Goal: Information Seeking & Learning: Learn about a topic

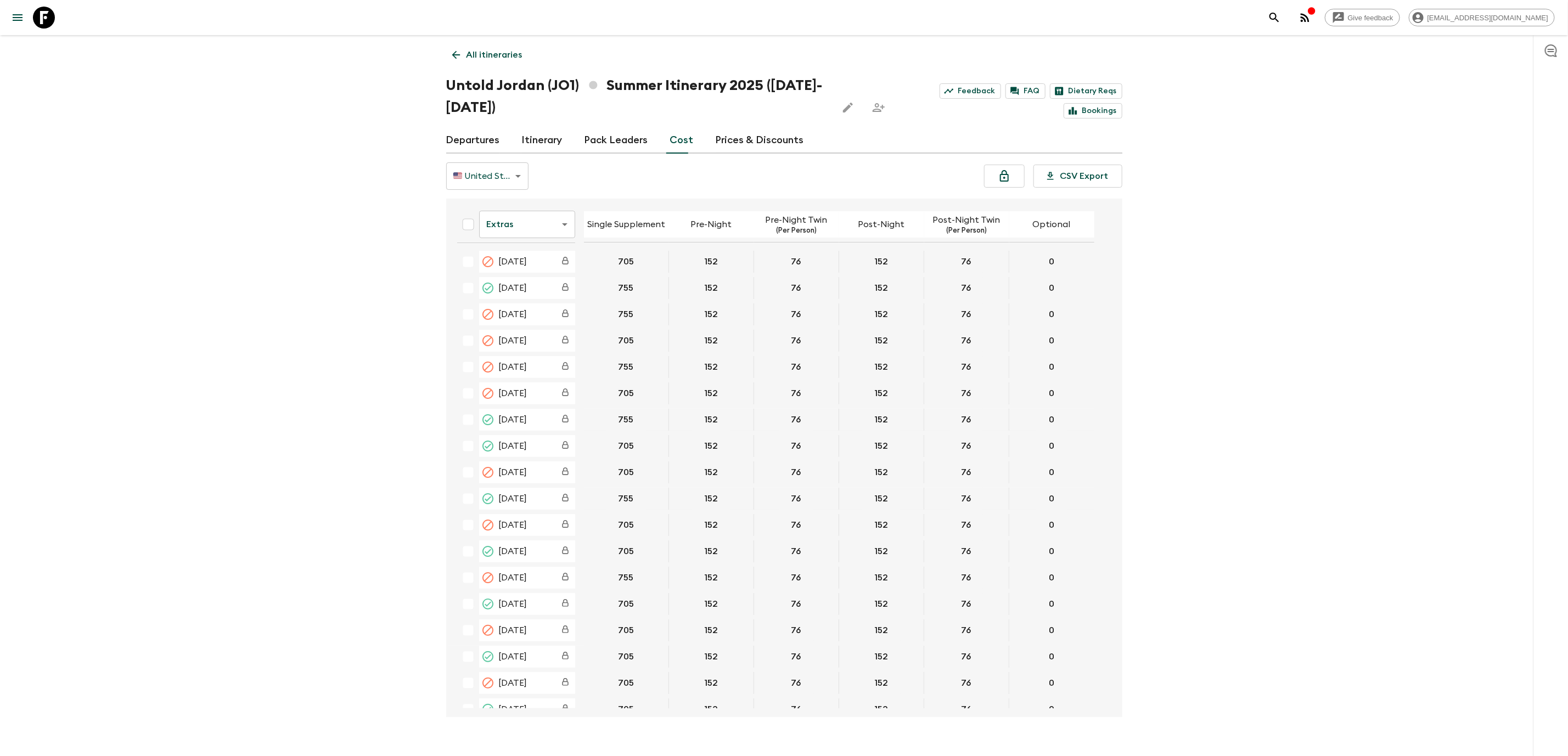
scroll to position [922, 0]
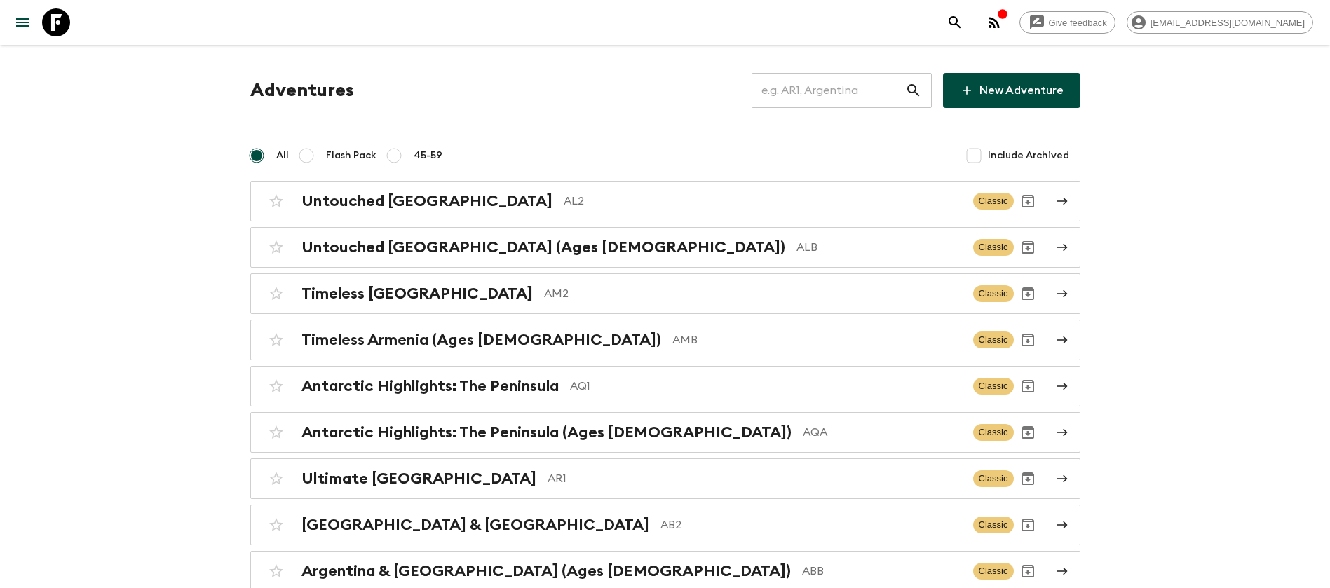
click at [865, 92] on input "text" at bounding box center [829, 90] width 154 height 39
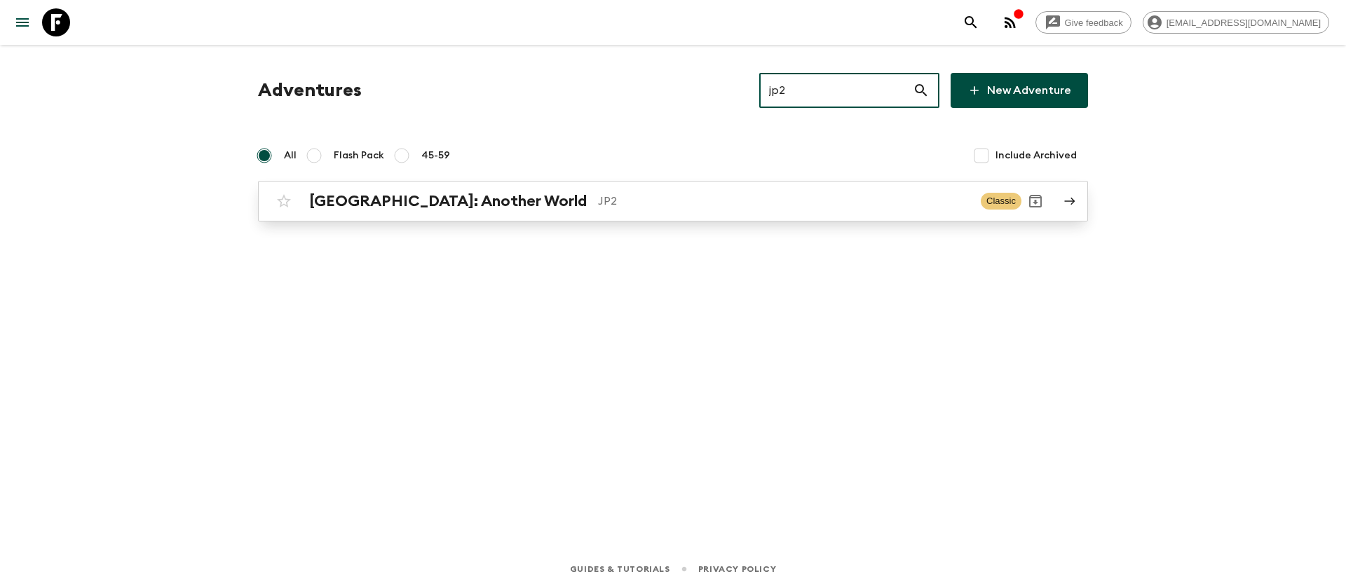
type input "jp2"
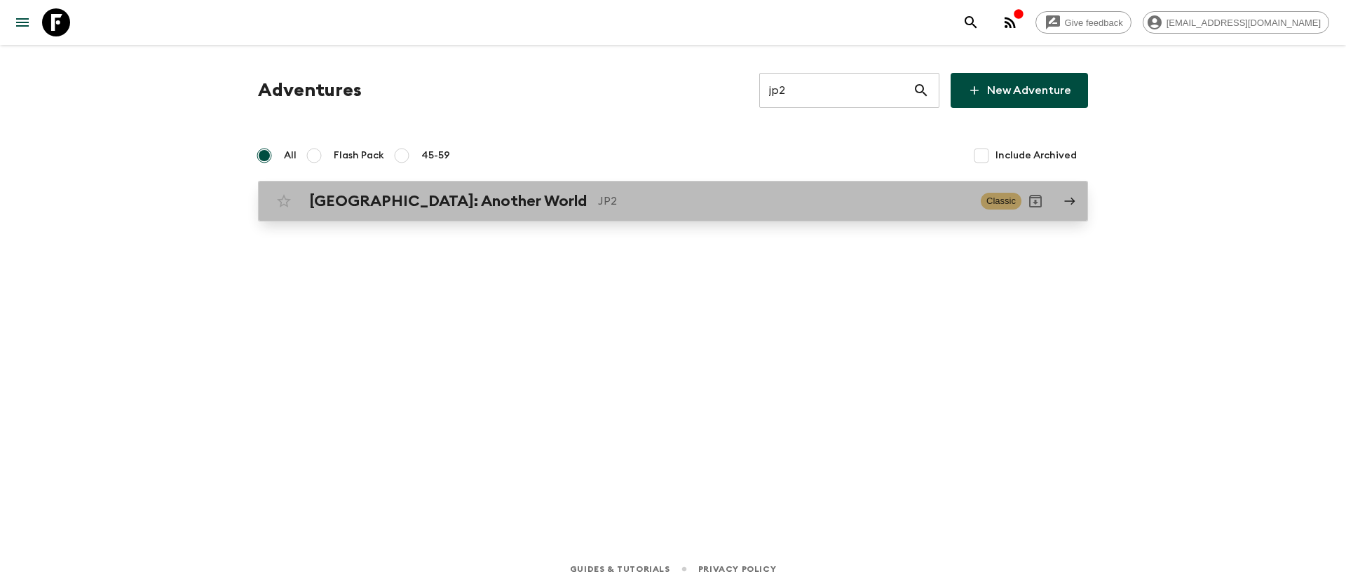
click at [361, 207] on h2 "Japan: Another World" at bounding box center [448, 201] width 278 height 18
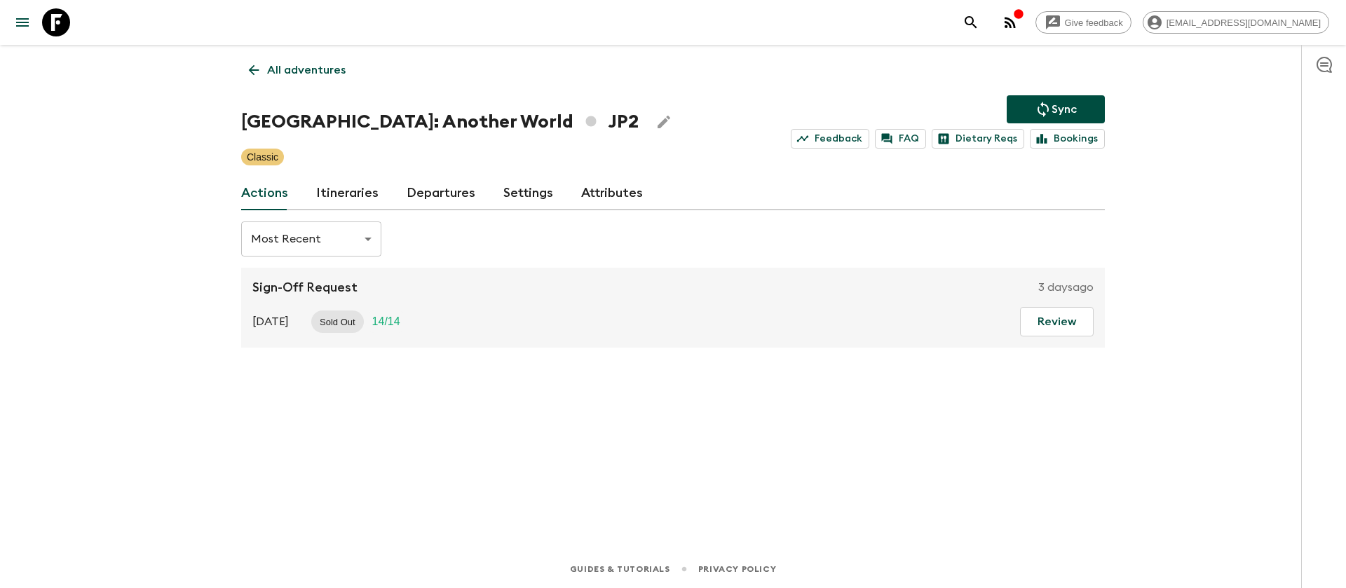
click at [341, 189] on link "Itineraries" at bounding box center [347, 194] width 62 height 34
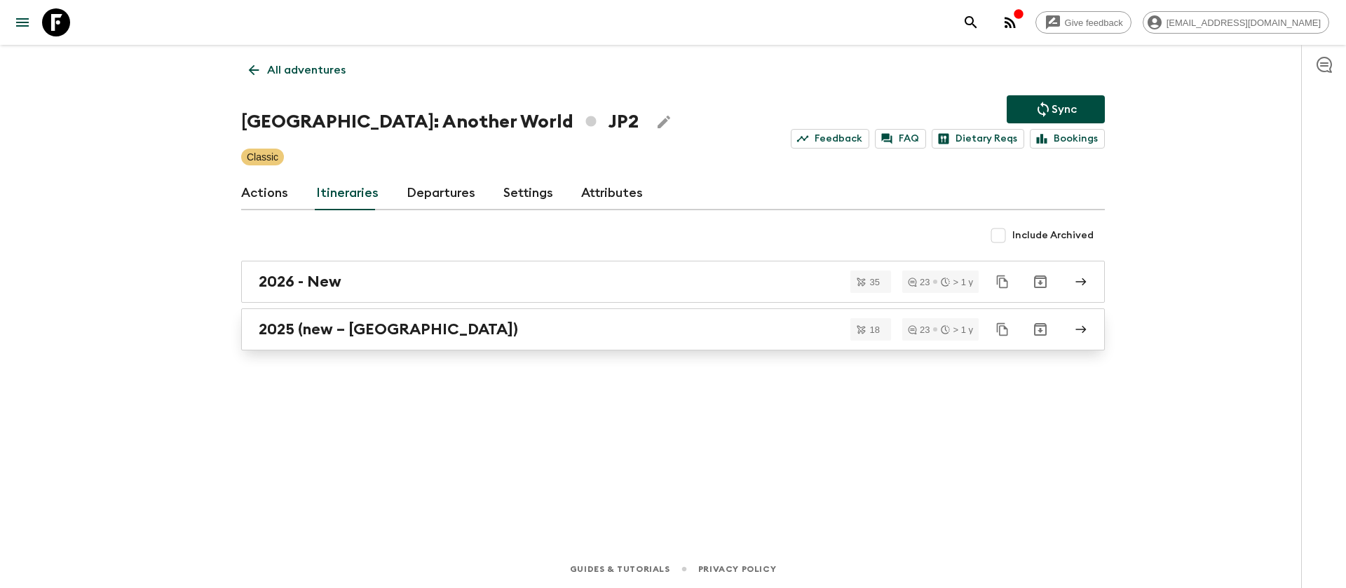
click at [335, 339] on link "2025 (new – Nara)" at bounding box center [673, 329] width 864 height 42
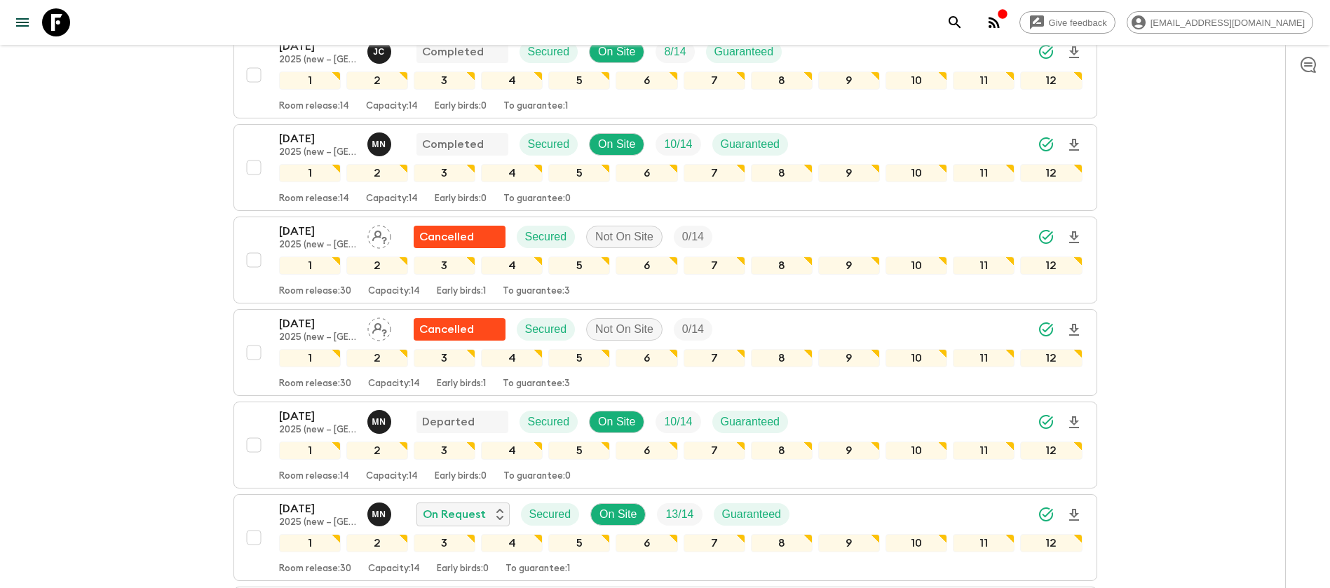
scroll to position [315, 0]
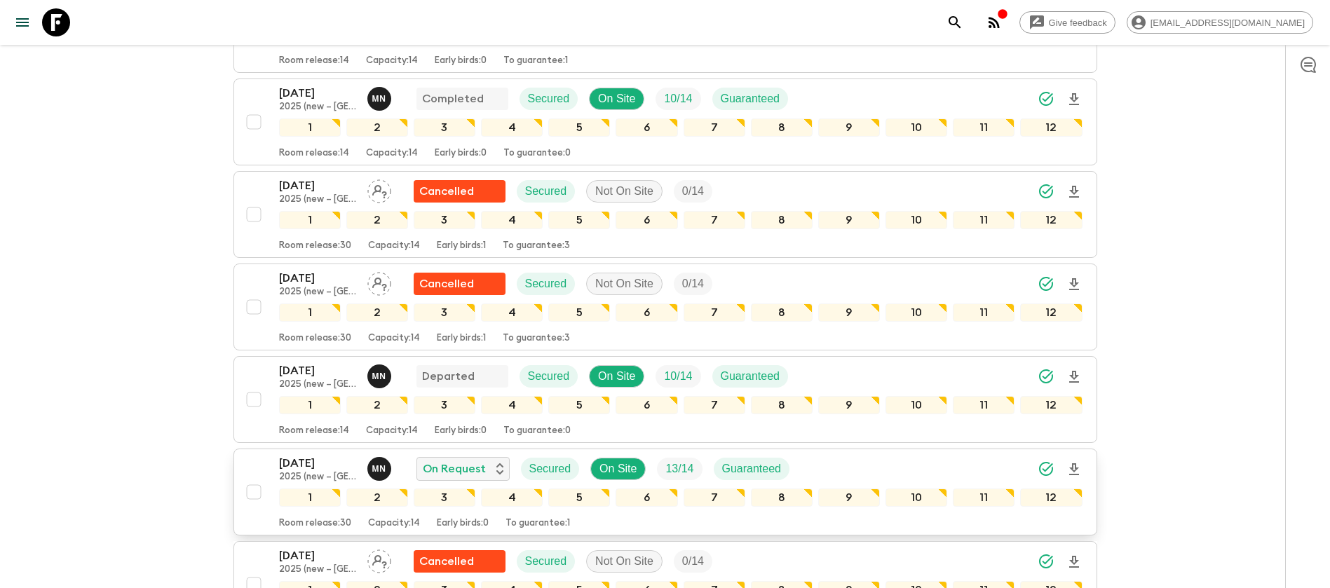
click at [322, 455] on p "04 Oct 2025" at bounding box center [317, 463] width 77 height 17
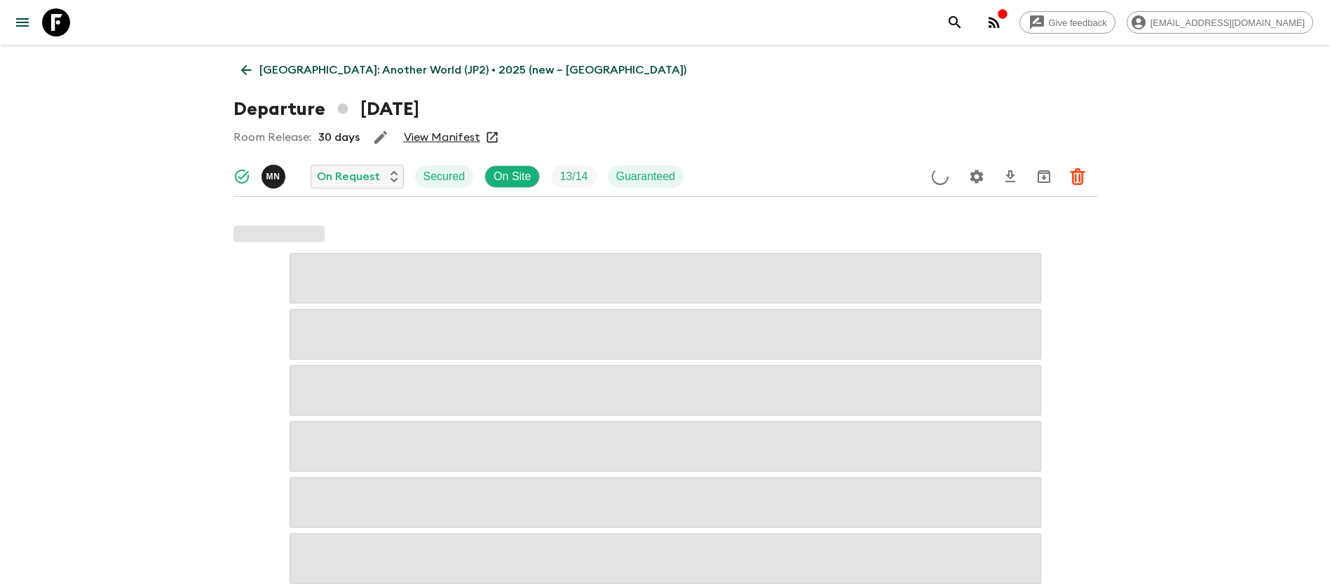
click at [433, 141] on link "View Manifest" at bounding box center [442, 137] width 76 height 14
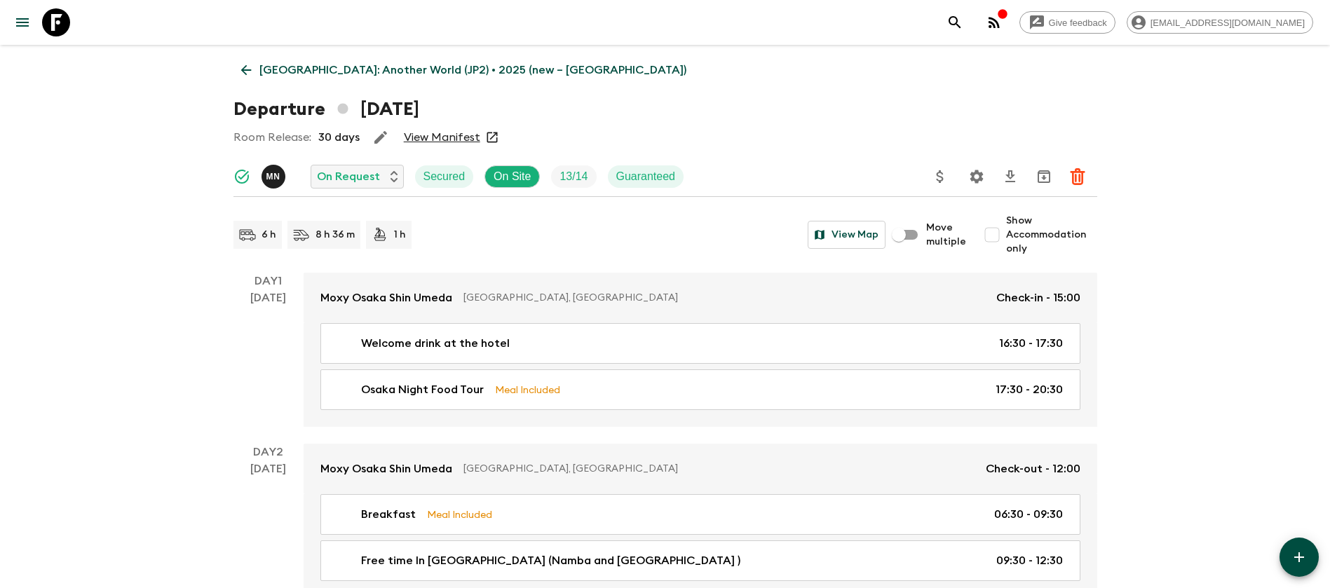
click at [251, 72] on icon at bounding box center [245, 69] width 15 height 15
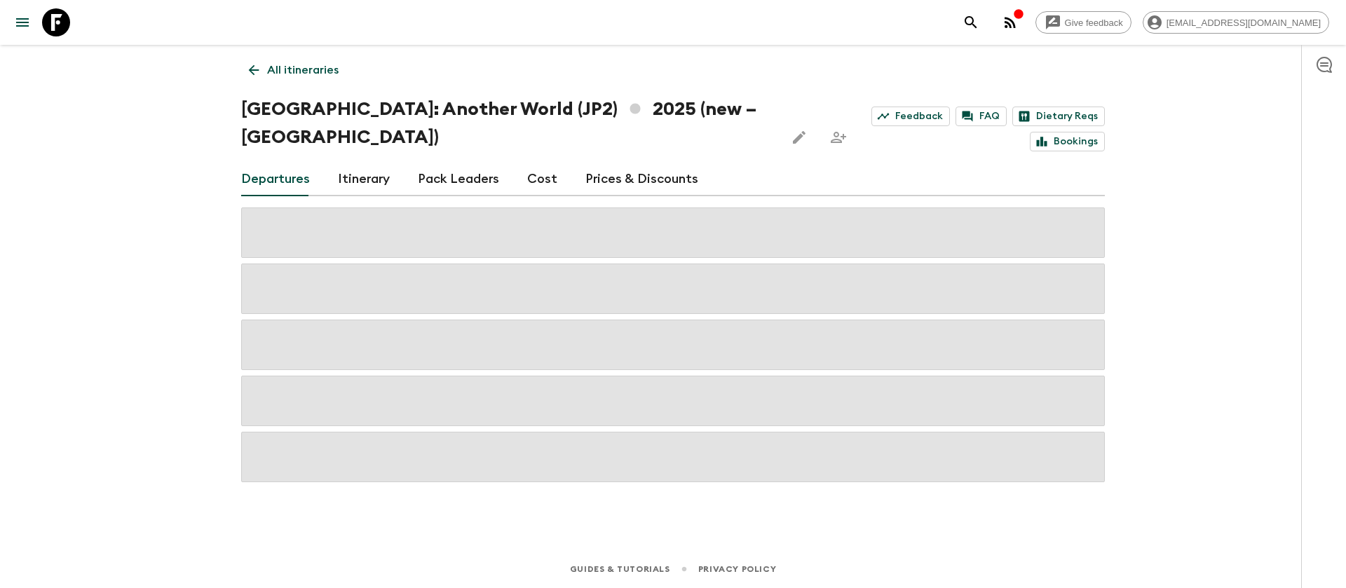
click at [537, 163] on link "Cost" at bounding box center [542, 180] width 30 height 34
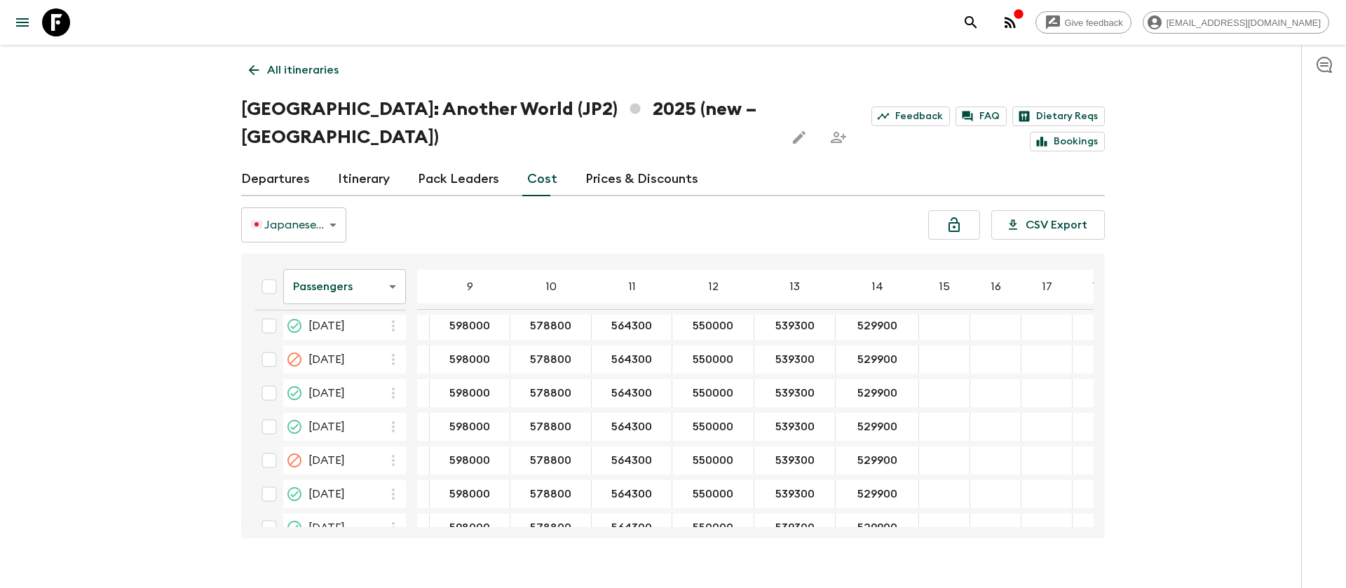
scroll to position [1052, 400]
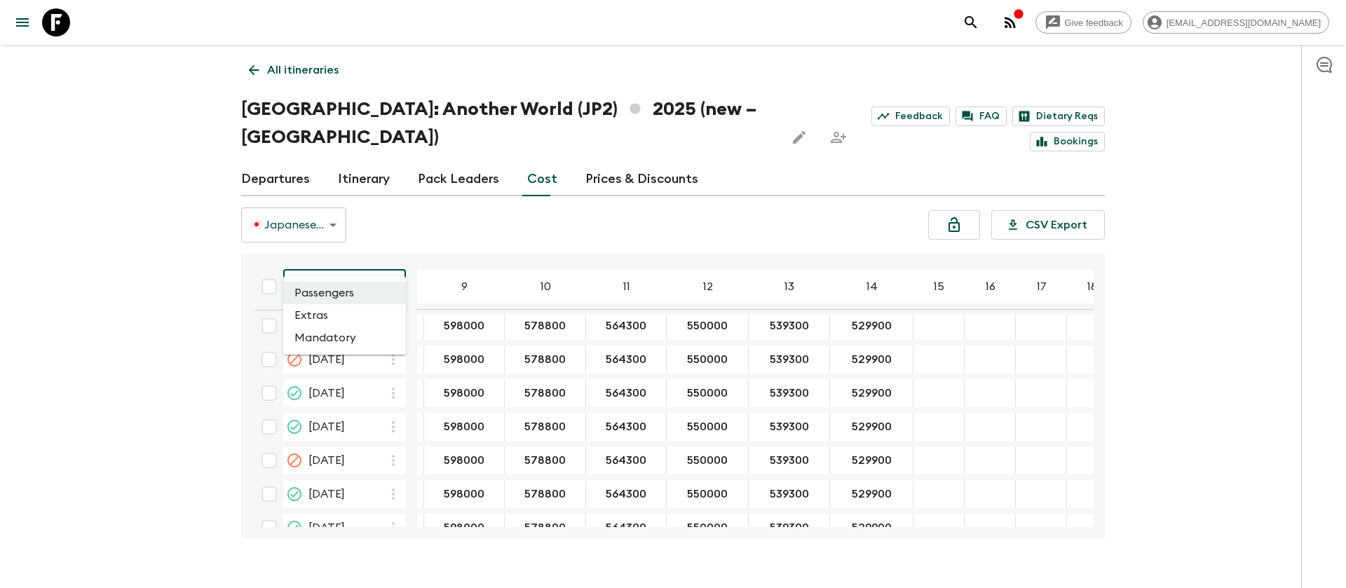
click at [341, 261] on body "Give feedback dolly@flashpack.com All itineraries Japan: Another World (JP2) 20…" at bounding box center [673, 308] width 1346 height 616
click at [344, 313] on li "Extras" at bounding box center [344, 315] width 123 height 22
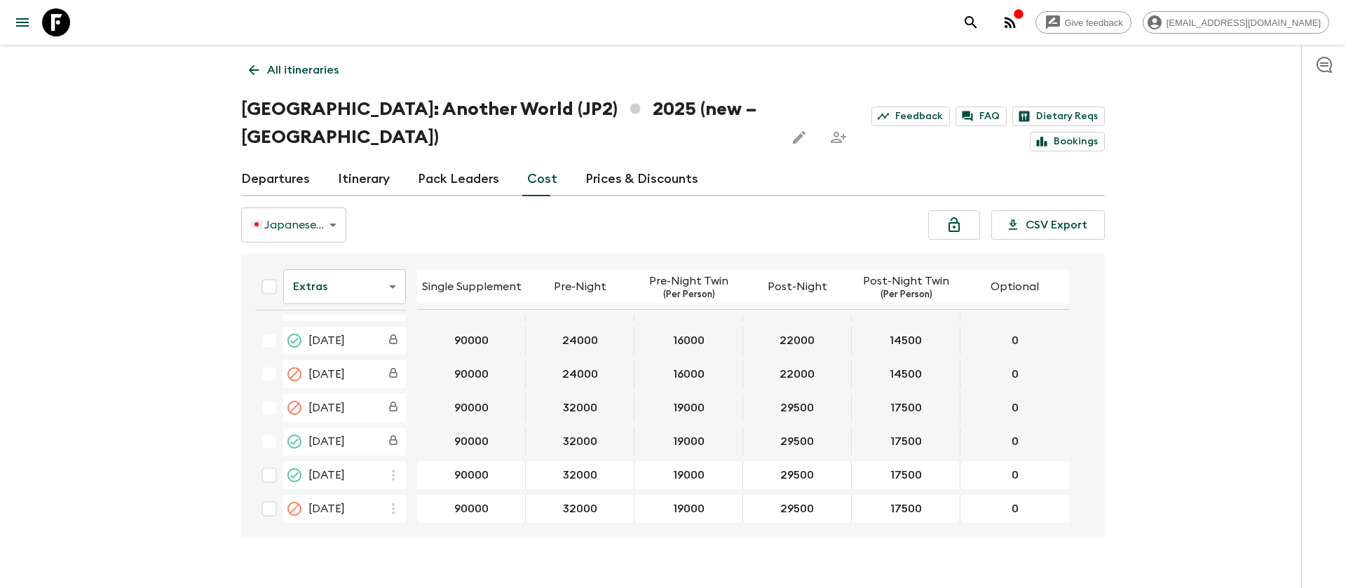
scroll to position [946, 0]
